Goal: Task Accomplishment & Management: Manage account settings

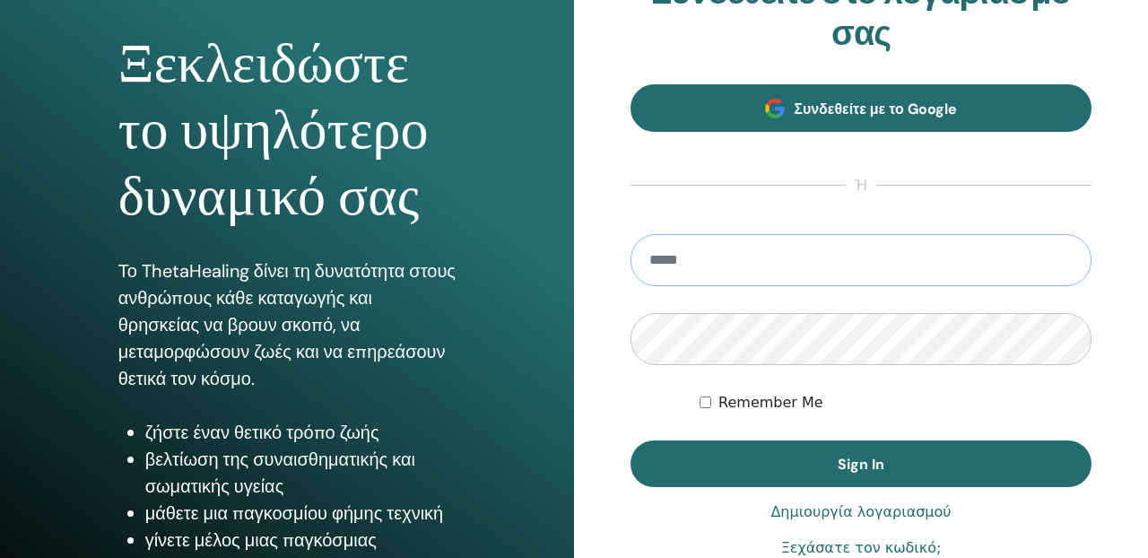
scroll to position [166, 0]
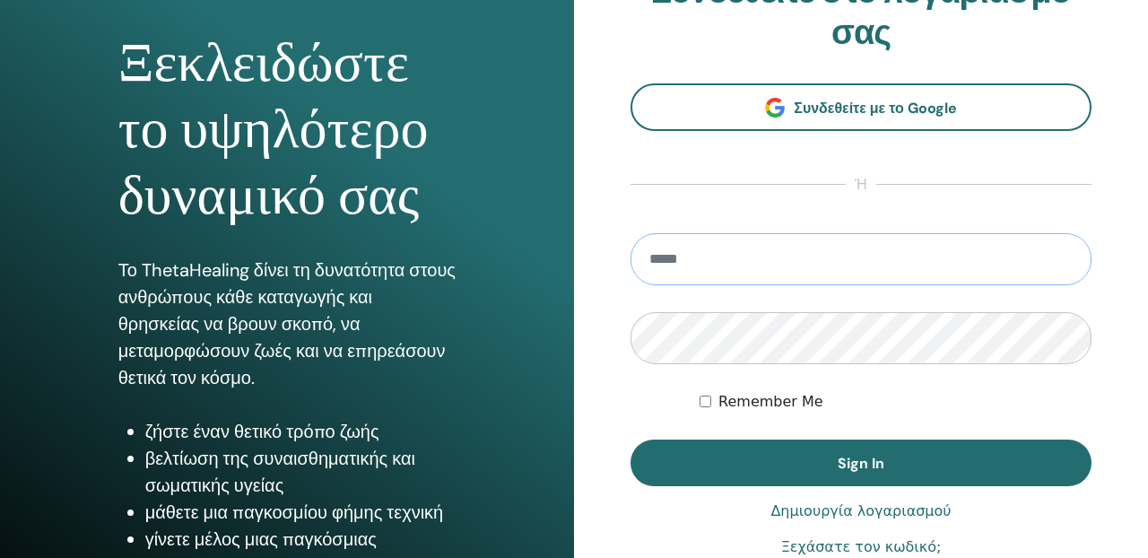
click at [733, 258] on input "email" at bounding box center [860, 259] width 461 height 52
type input "**********"
click at [630, 439] on button "Sign In" at bounding box center [860, 462] width 461 height 47
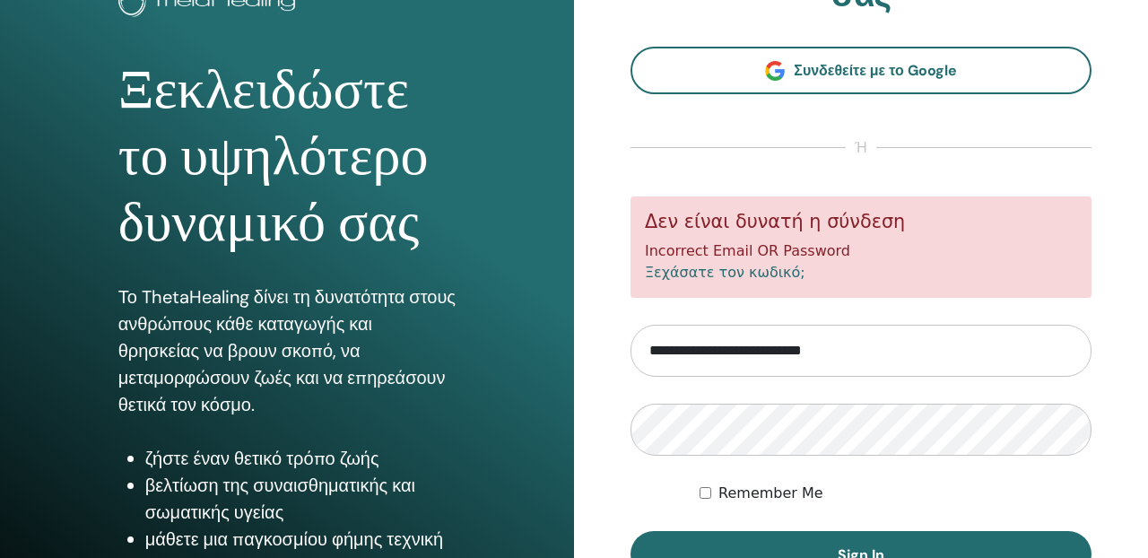
scroll to position [141, 0]
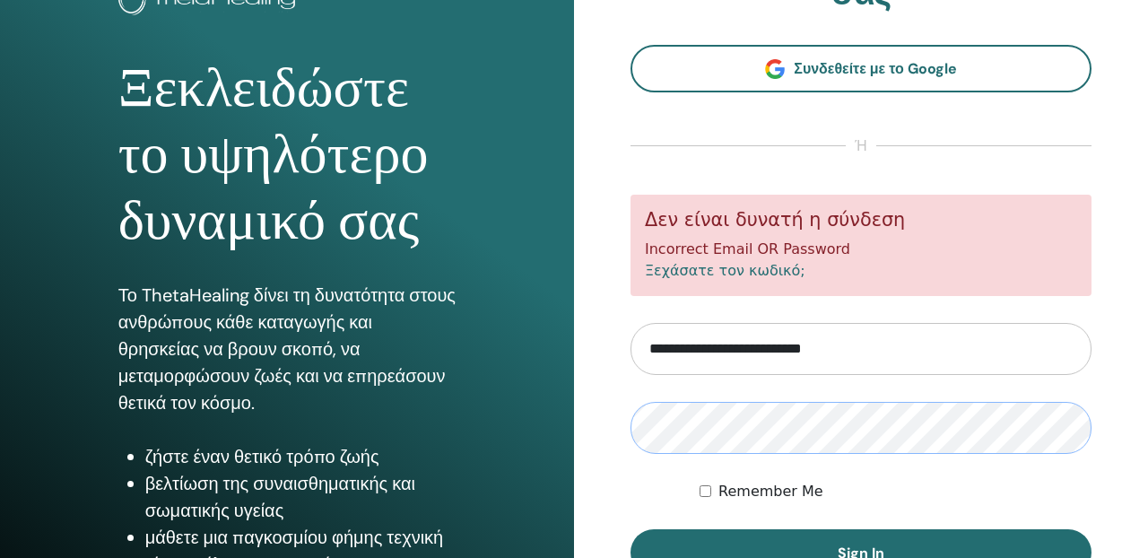
click at [630, 529] on button "Sign In" at bounding box center [860, 552] width 461 height 47
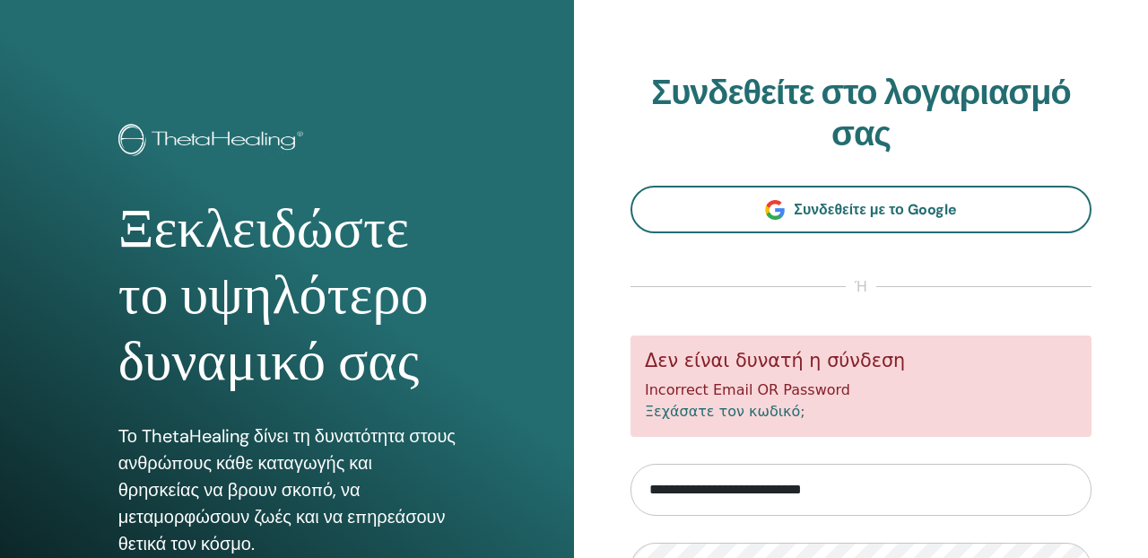
scroll to position [141, 0]
